Goal: Task Accomplishment & Management: Use online tool/utility

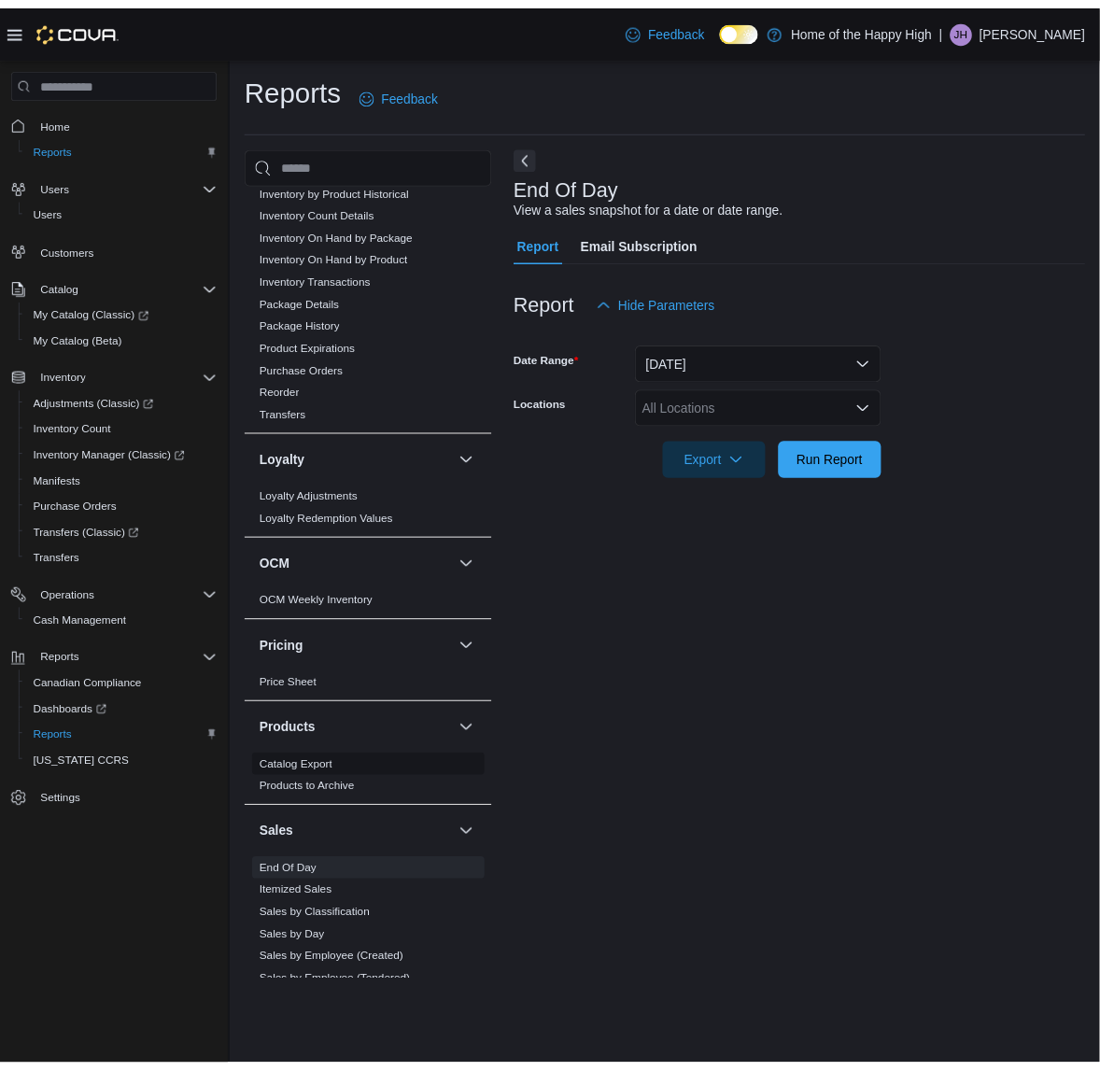
scroll to position [909, 0]
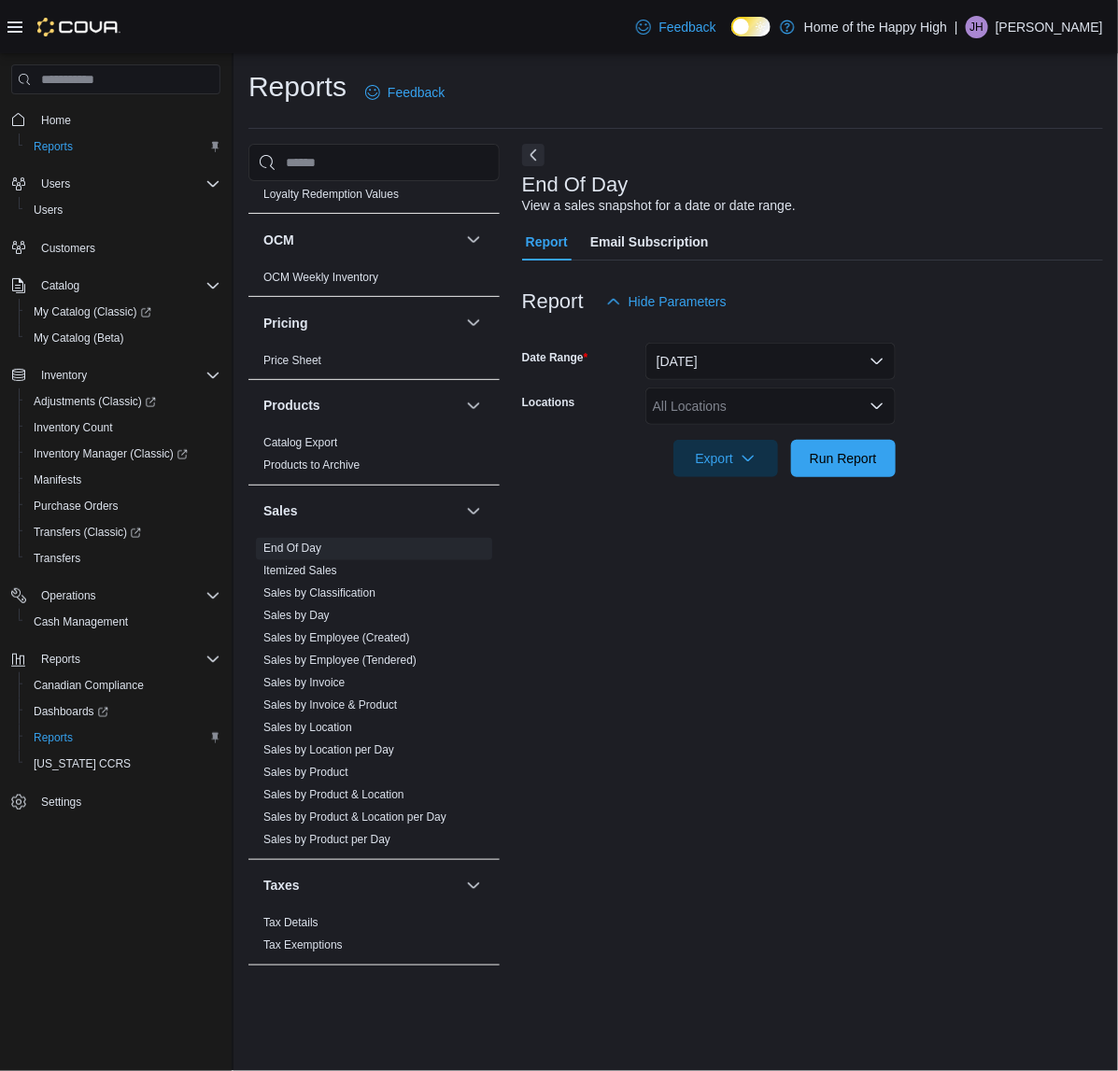
click at [668, 408] on div "All Locations" at bounding box center [770, 406] width 250 height 37
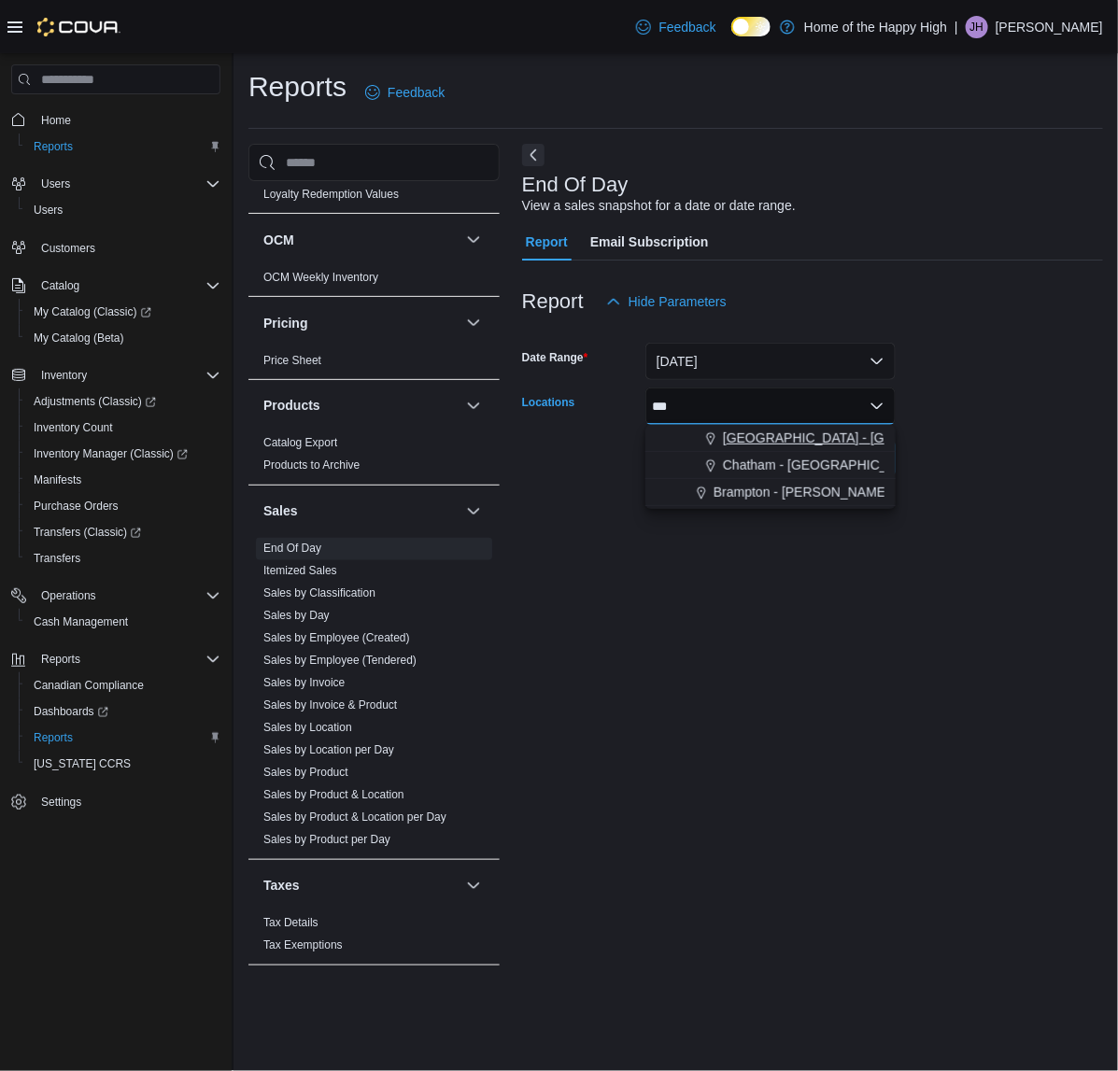
type input "***"
click at [719, 434] on span "Choose from the following options" at bounding box center [713, 438] width 20 height 19
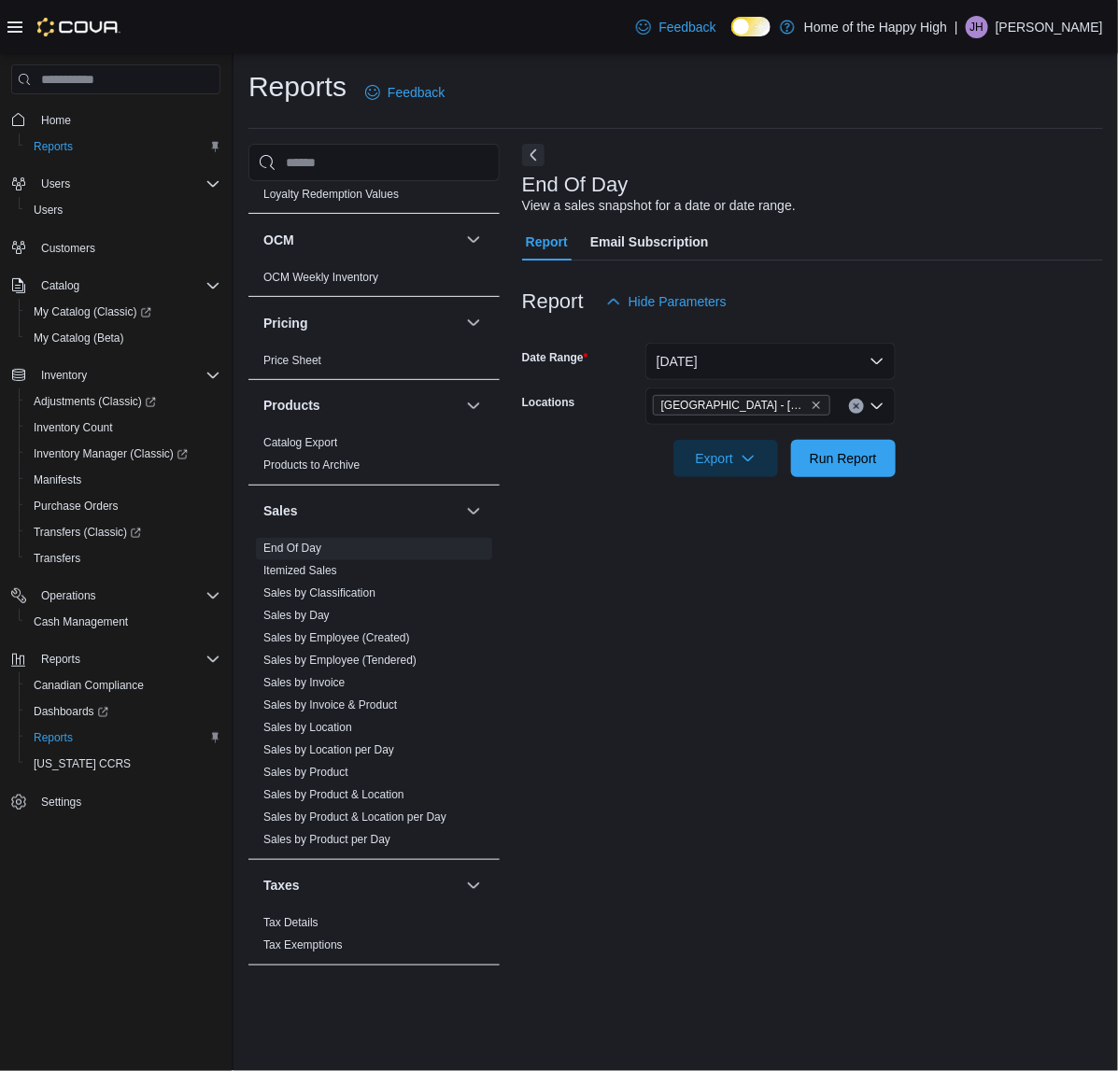
click at [973, 479] on div at bounding box center [812, 488] width 581 height 22
click at [829, 461] on span "Run Report" at bounding box center [843, 457] width 67 height 19
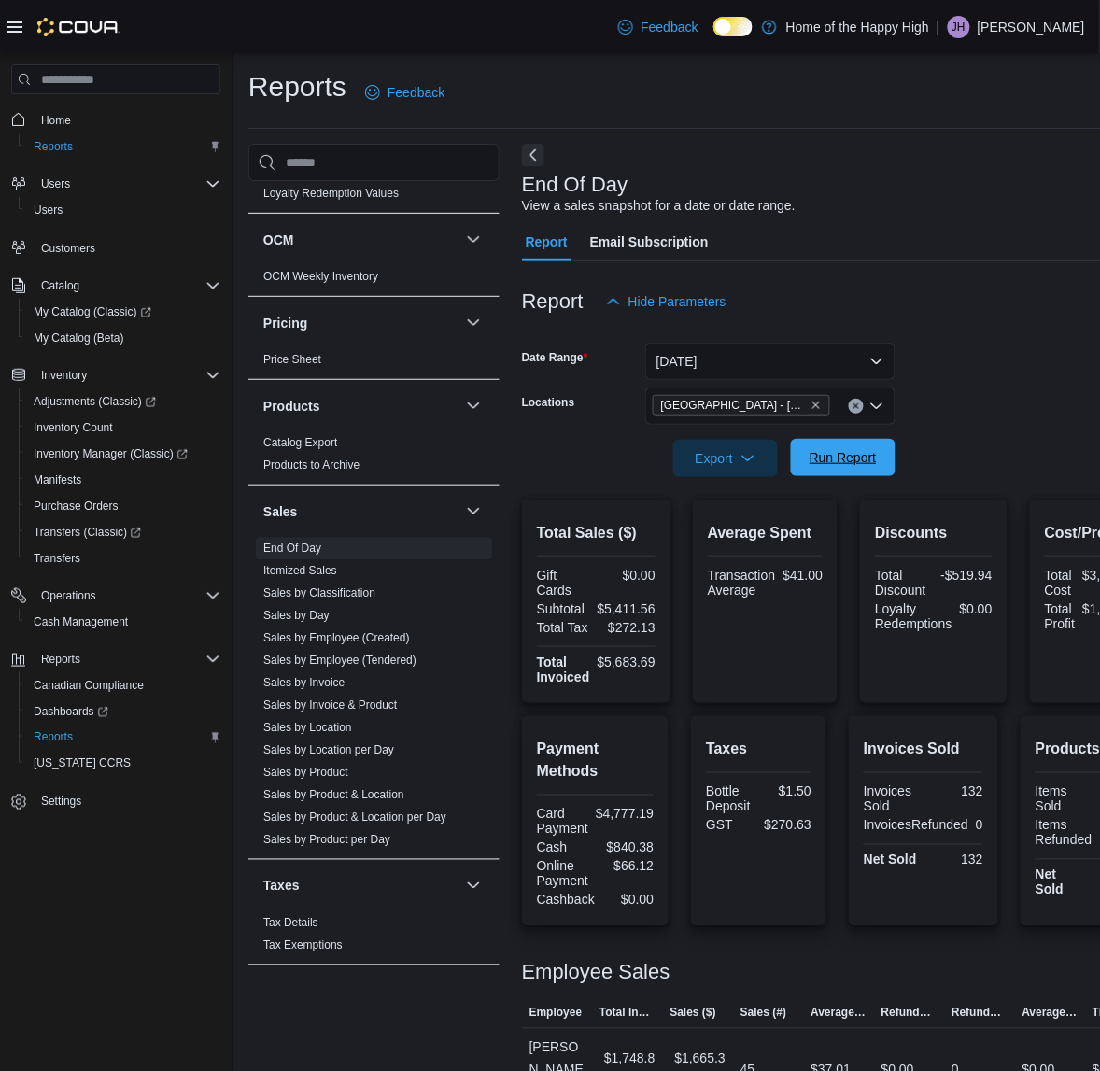
click at [831, 468] on span "Run Report" at bounding box center [843, 457] width 82 height 37
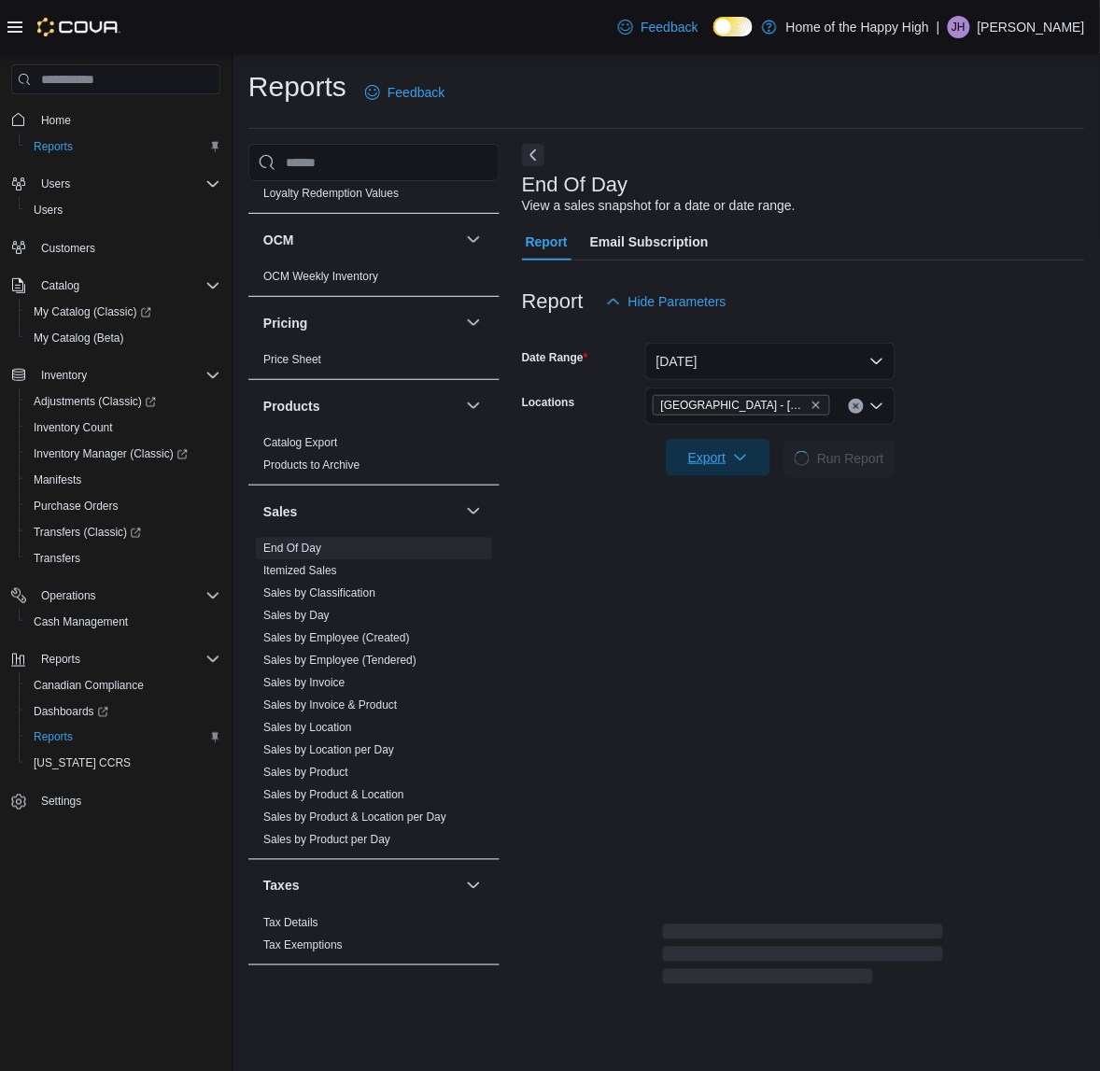
click at [729, 446] on span "Export" at bounding box center [718, 457] width 82 height 37
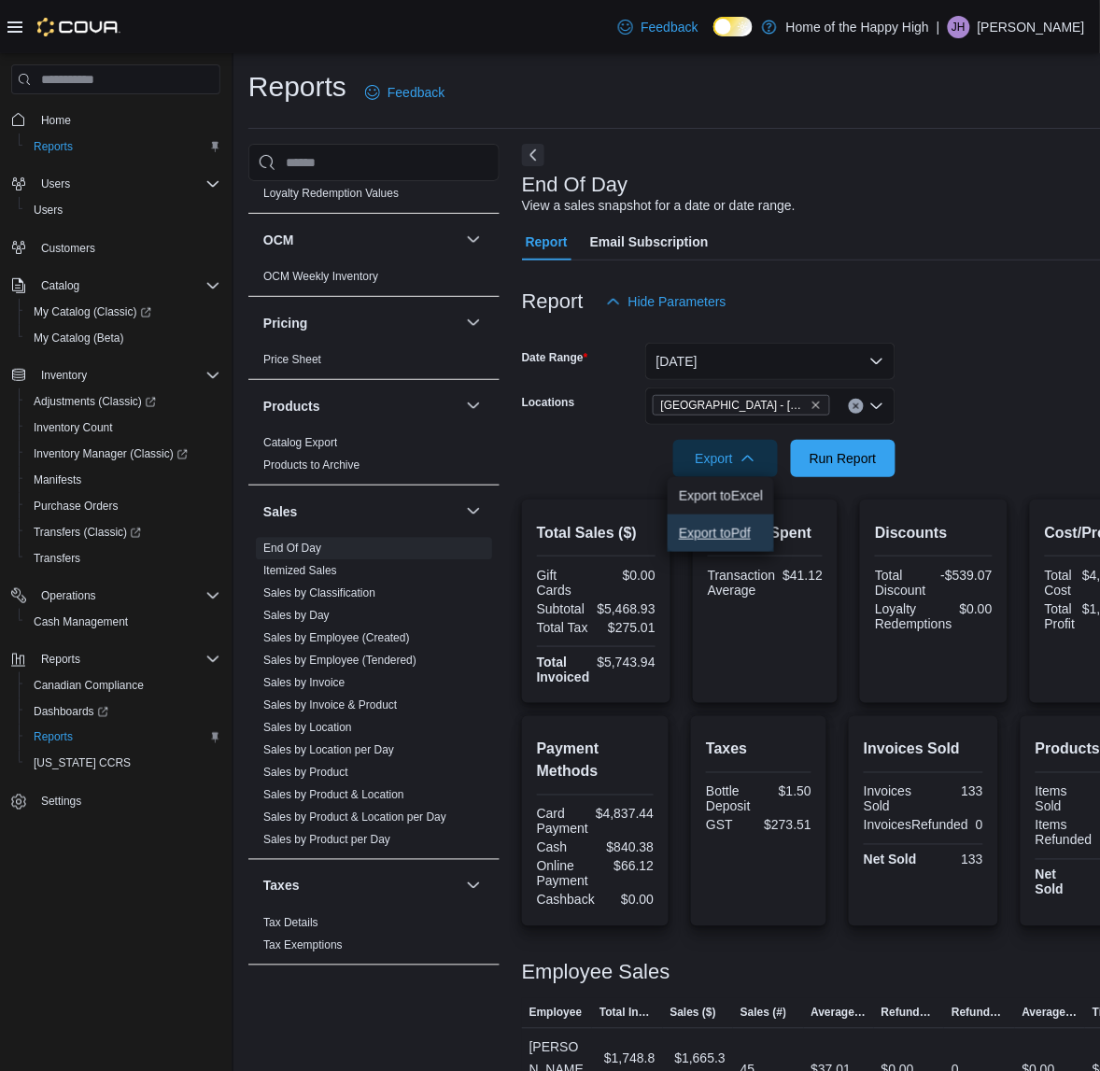
click at [725, 530] on span "Export to Pdf" at bounding box center [721, 533] width 84 height 15
